Goal: Navigation & Orientation: Find specific page/section

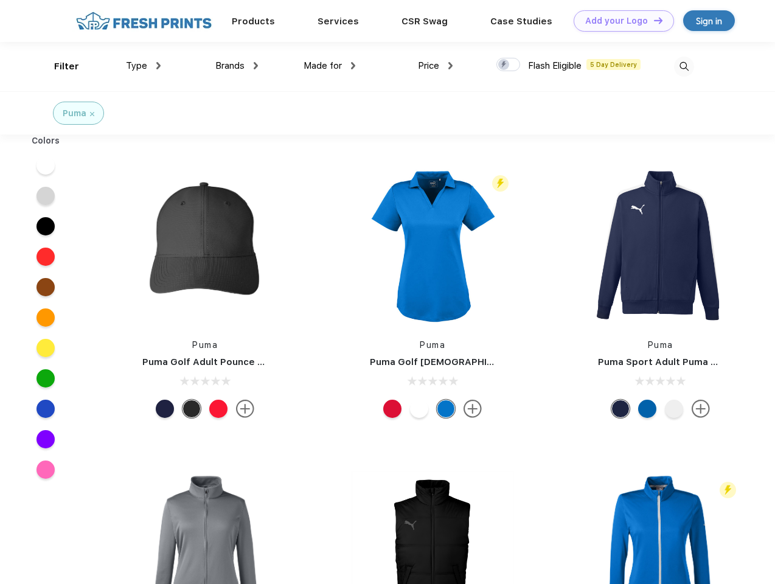
click at [619, 21] on link "Add your Logo Design Tool" at bounding box center [624, 20] width 100 height 21
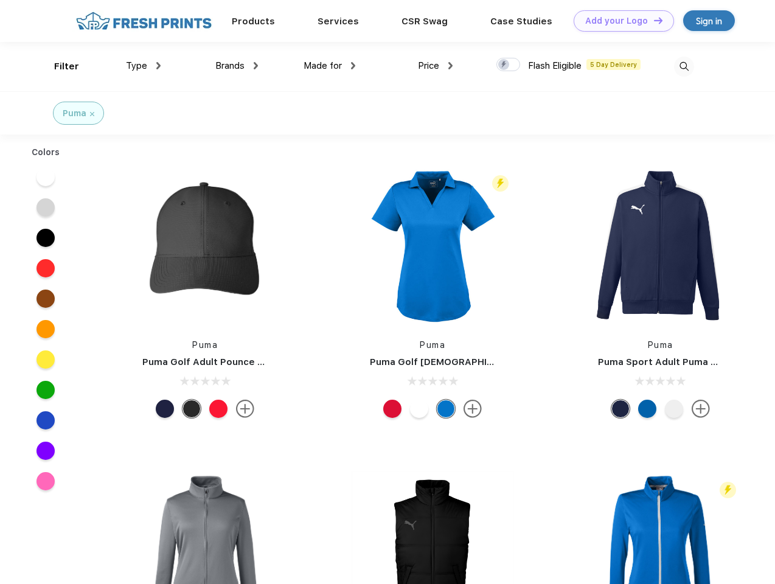
click at [0, 0] on div "Design Tool" at bounding box center [0, 0] width 0 height 0
click at [653, 20] on link "Add your Logo Design Tool" at bounding box center [624, 20] width 100 height 21
click at [58, 66] on div "Filter" at bounding box center [66, 67] width 25 height 14
click at [144, 66] on span "Type" at bounding box center [136, 65] width 21 height 11
click at [237, 66] on span "Brands" at bounding box center [229, 65] width 29 height 11
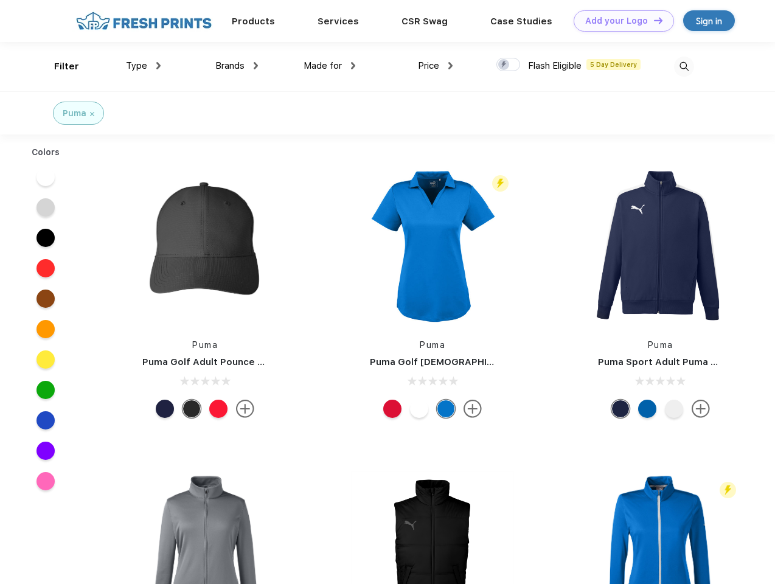
click at [330, 66] on span "Made for" at bounding box center [322, 65] width 38 height 11
click at [435, 66] on span "Price" at bounding box center [428, 65] width 21 height 11
click at [508, 65] on div at bounding box center [508, 64] width 24 height 13
click at [504, 65] on input "checkbox" at bounding box center [500, 61] width 8 height 8
click at [684, 66] on img at bounding box center [684, 67] width 20 height 20
